Goal: Task Accomplishment & Management: Manage account settings

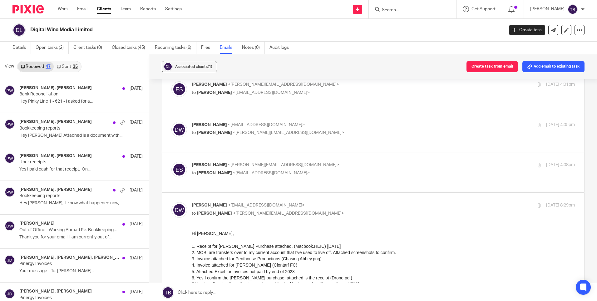
click at [64, 64] on link "Sent 25" at bounding box center [67, 67] width 27 height 10
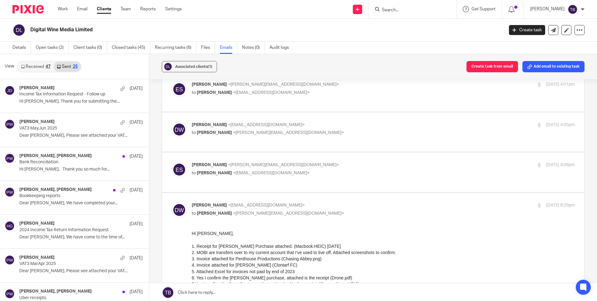
scroll to position [1, 0]
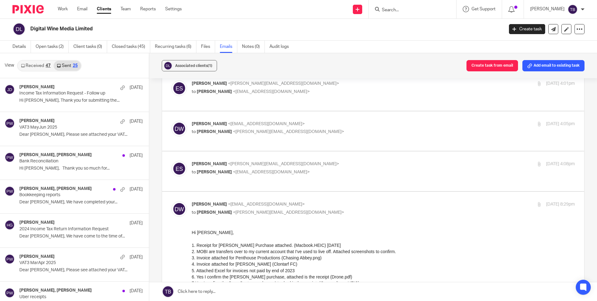
click at [26, 66] on link "Received 47" at bounding box center [36, 66] width 36 height 10
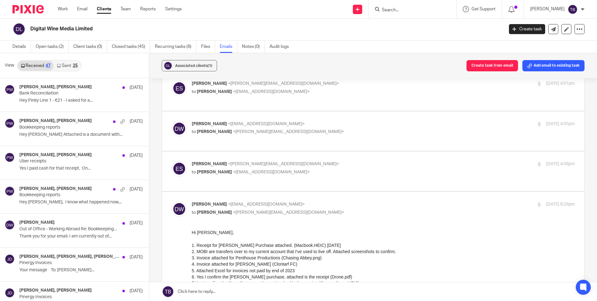
click at [568, 11] on div "[PERSON_NAME]" at bounding box center [558, 9] width 54 height 10
click at [20, 47] on link "Details" at bounding box center [21, 47] width 18 height 12
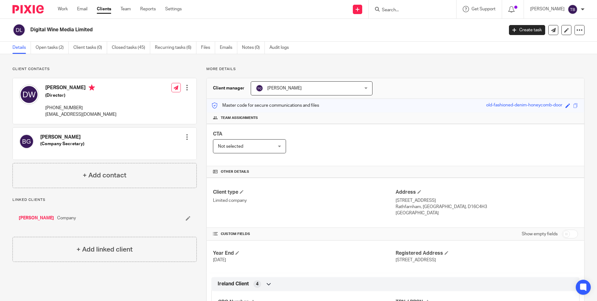
click at [429, 12] on input "Search" at bounding box center [410, 10] width 56 height 6
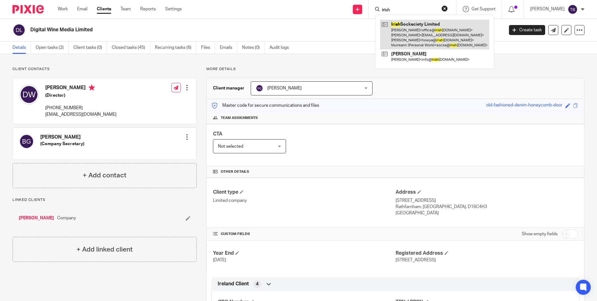
type input "irish"
click at [434, 30] on link at bounding box center [434, 35] width 109 height 30
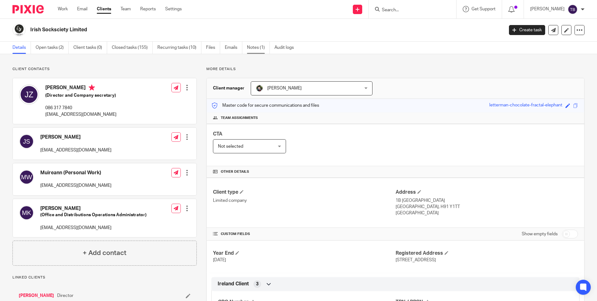
click at [257, 50] on link "Notes (1)" at bounding box center [258, 48] width 23 height 12
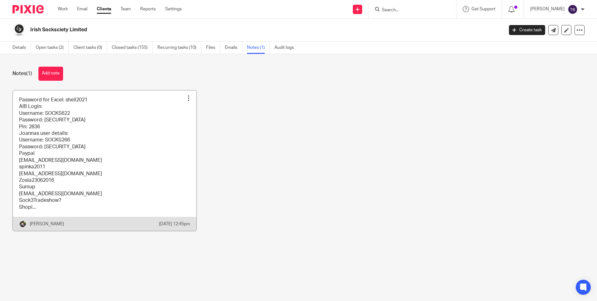
click at [83, 126] on link at bounding box center [105, 160] width 184 height 140
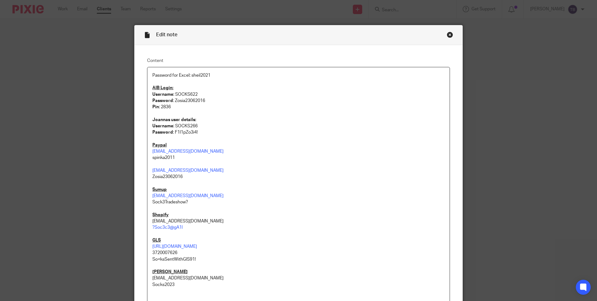
click at [186, 93] on p "Username : SOCKS622" at bounding box center [298, 94] width 292 height 6
copy p "SOCKS622"
click at [180, 100] on p "Password : [SECURITY_DATA]" at bounding box center [298, 100] width 292 height 6
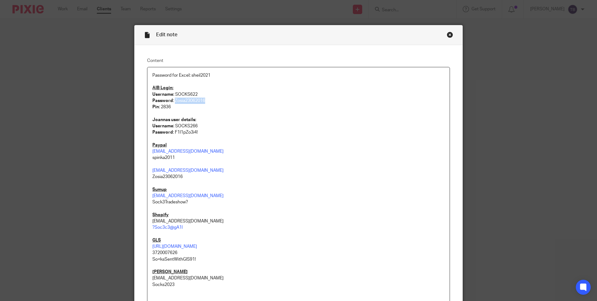
copy p "Zosia23062016"
click at [448, 35] on div "Close this dialog window" at bounding box center [450, 35] width 6 height 6
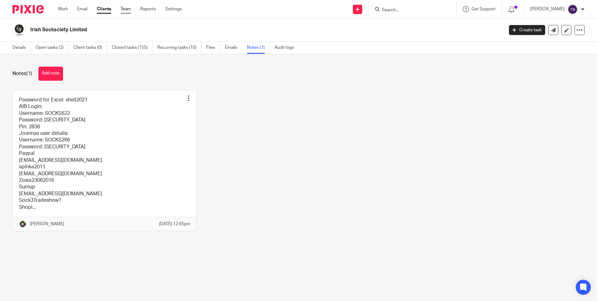
click at [123, 12] on link "Team" at bounding box center [126, 9] width 10 height 6
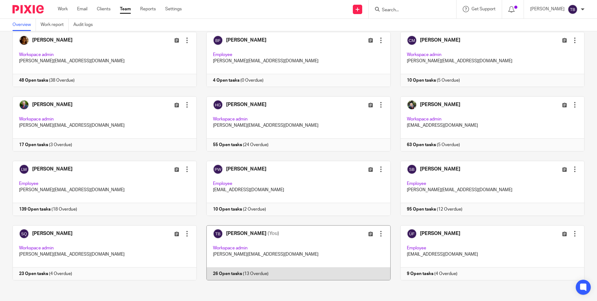
scroll to position [37, 0]
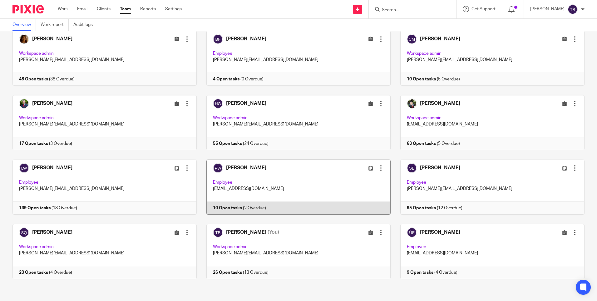
click at [290, 183] on link at bounding box center [294, 186] width 194 height 55
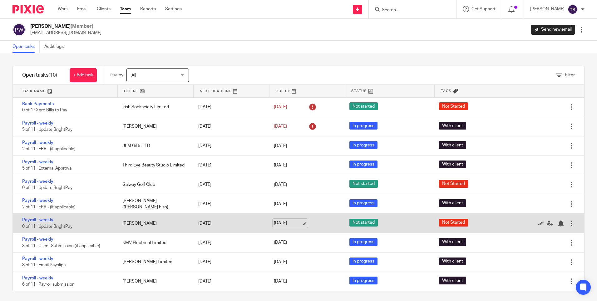
scroll to position [3, 0]
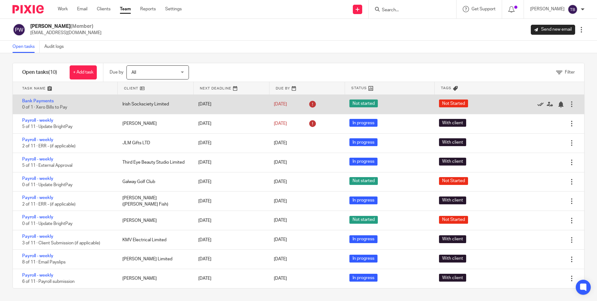
click at [538, 103] on icon at bounding box center [541, 104] width 6 height 6
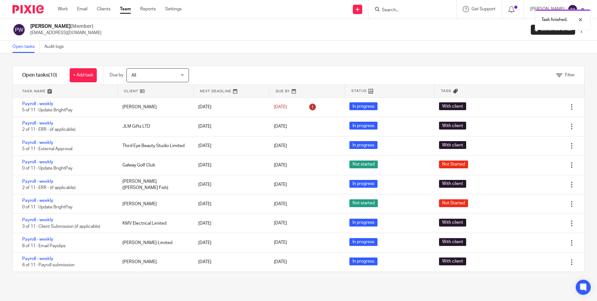
scroll to position [0, 0]
click at [564, 19] on p "Task finished." at bounding box center [555, 20] width 26 height 6
click at [171, 78] on span "All" at bounding box center [155, 74] width 46 height 13
click at [51, 46] on link "Audit logs" at bounding box center [56, 47] width 24 height 12
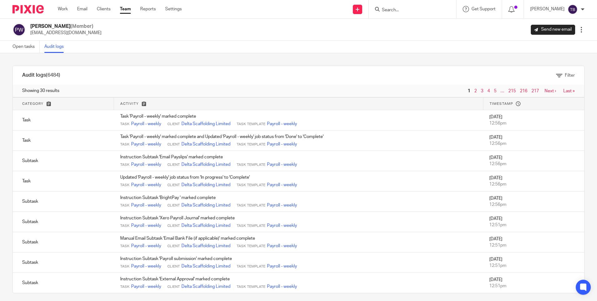
click at [475, 92] on link "2" at bounding box center [476, 91] width 2 height 4
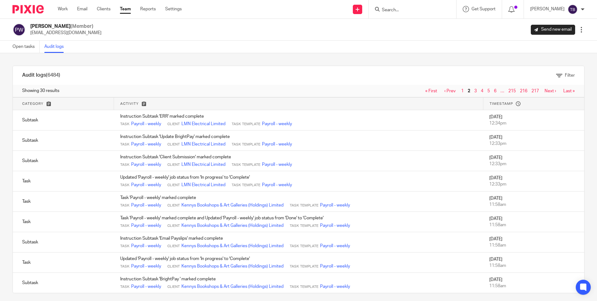
click at [564, 91] on link "Last »" at bounding box center [570, 91] width 12 height 4
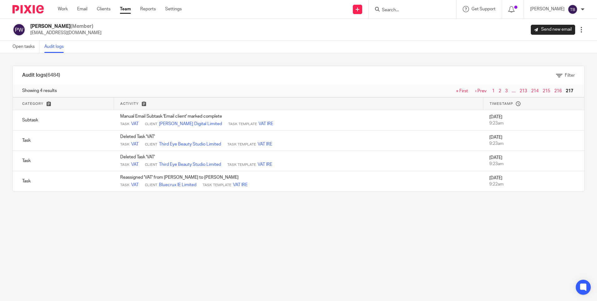
click at [457, 91] on link "« First" at bounding box center [463, 91] width 12 height 4
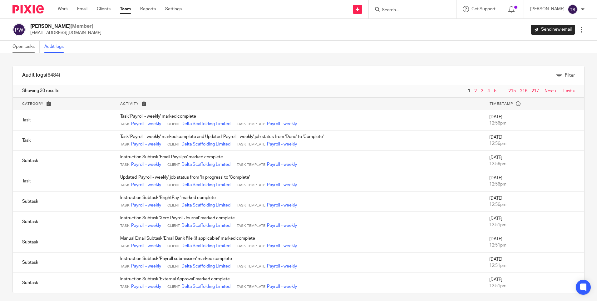
click at [28, 49] on link "Open tasks" at bounding box center [25, 47] width 27 height 12
